Goal: Find specific page/section: Find specific page/section

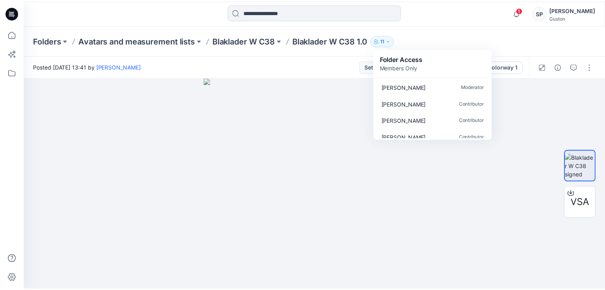
scroll to position [124, 0]
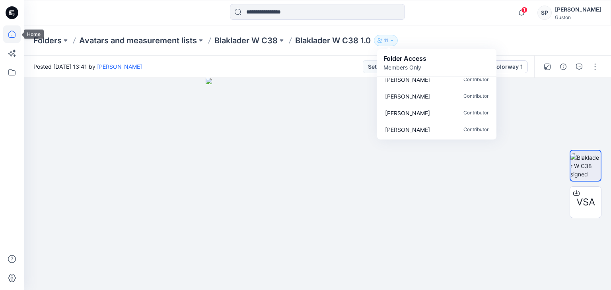
click at [14, 37] on icon at bounding box center [11, 34] width 7 height 7
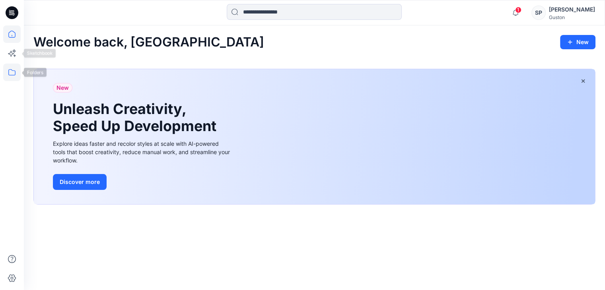
click at [4, 70] on icon at bounding box center [11, 72] width 17 height 17
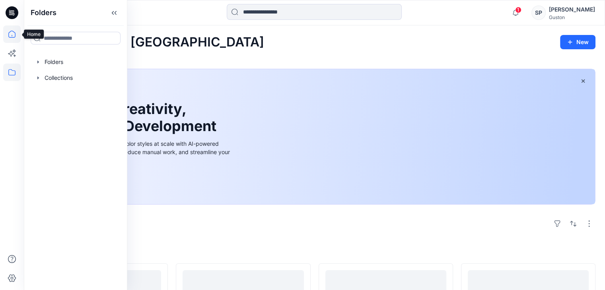
click at [14, 32] on icon at bounding box center [11, 33] width 17 height 17
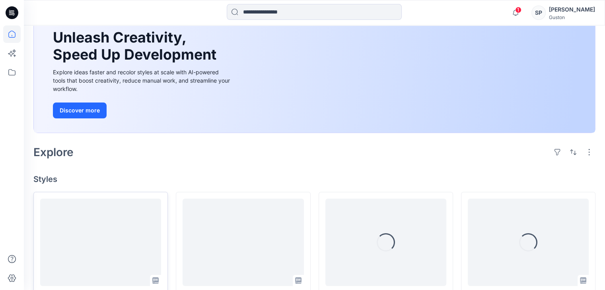
scroll to position [278, 0]
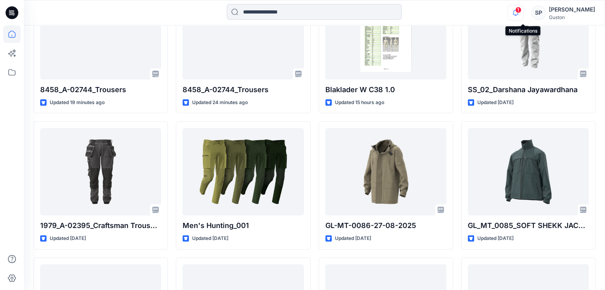
click at [522, 16] on icon "button" at bounding box center [515, 13] width 15 height 16
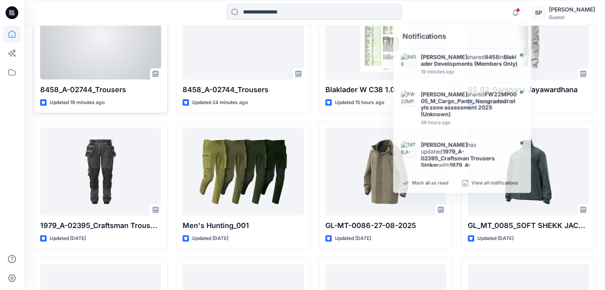
click at [91, 97] on div "8458_A-02744_Trousers Updated 19 minutes ago Set Status" at bounding box center [100, 49] width 134 height 128
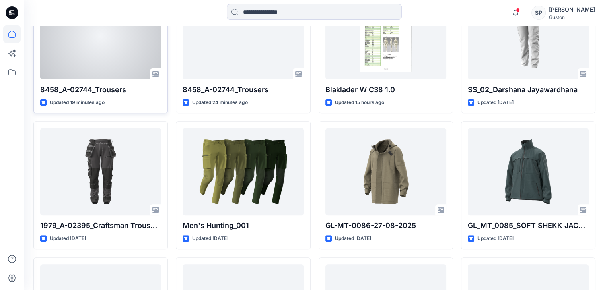
click at [99, 66] on div at bounding box center [100, 35] width 121 height 87
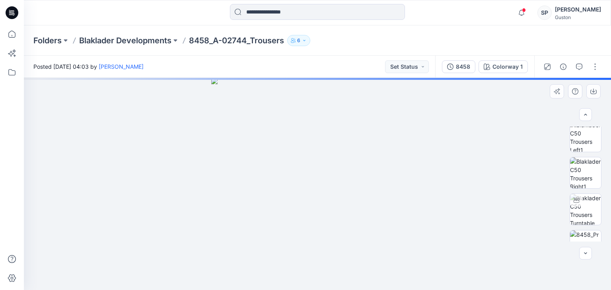
scroll to position [278, 0]
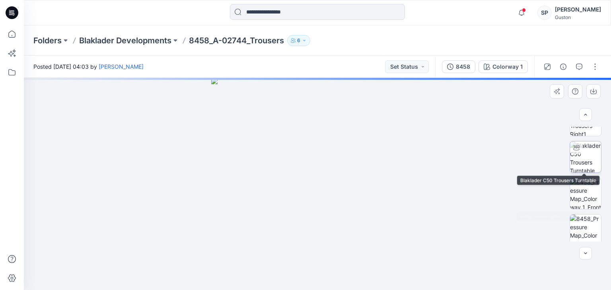
click at [570, 156] on img at bounding box center [585, 157] width 31 height 31
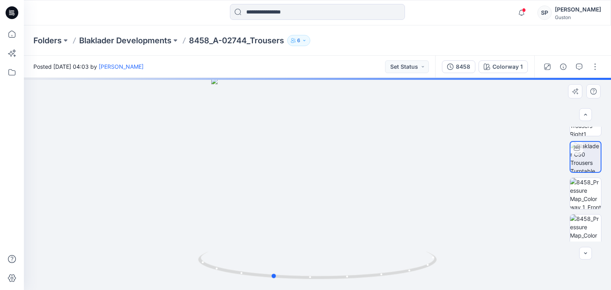
drag, startPoint x: 342, startPoint y: 206, endPoint x: 301, endPoint y: 208, distance: 41.8
click at [301, 208] on div at bounding box center [317, 184] width 587 height 212
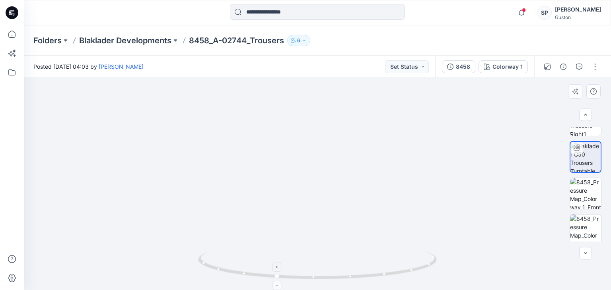
drag, startPoint x: 324, startPoint y: 163, endPoint x: 320, endPoint y: 255, distance: 91.9
click at [320, 255] on div at bounding box center [317, 184] width 587 height 212
drag, startPoint x: 359, startPoint y: 204, endPoint x: 243, endPoint y: 196, distance: 116.4
click at [243, 196] on img at bounding box center [317, 156] width 510 height 268
drag, startPoint x: 273, startPoint y: 277, endPoint x: 210, endPoint y: 261, distance: 65.6
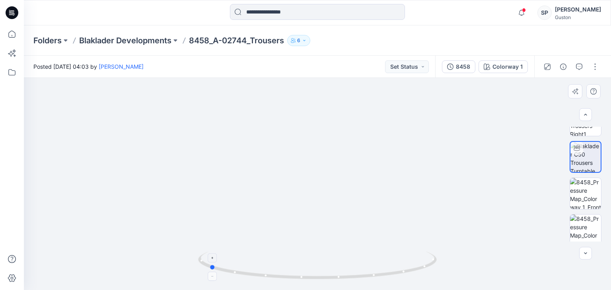
click at [210, 261] on icon at bounding box center [318, 267] width 240 height 30
drag, startPoint x: 213, startPoint y: 272, endPoint x: 232, endPoint y: 275, distance: 19.5
click at [232, 275] on icon at bounding box center [318, 267] width 240 height 30
